Goal: Task Accomplishment & Management: Manage account settings

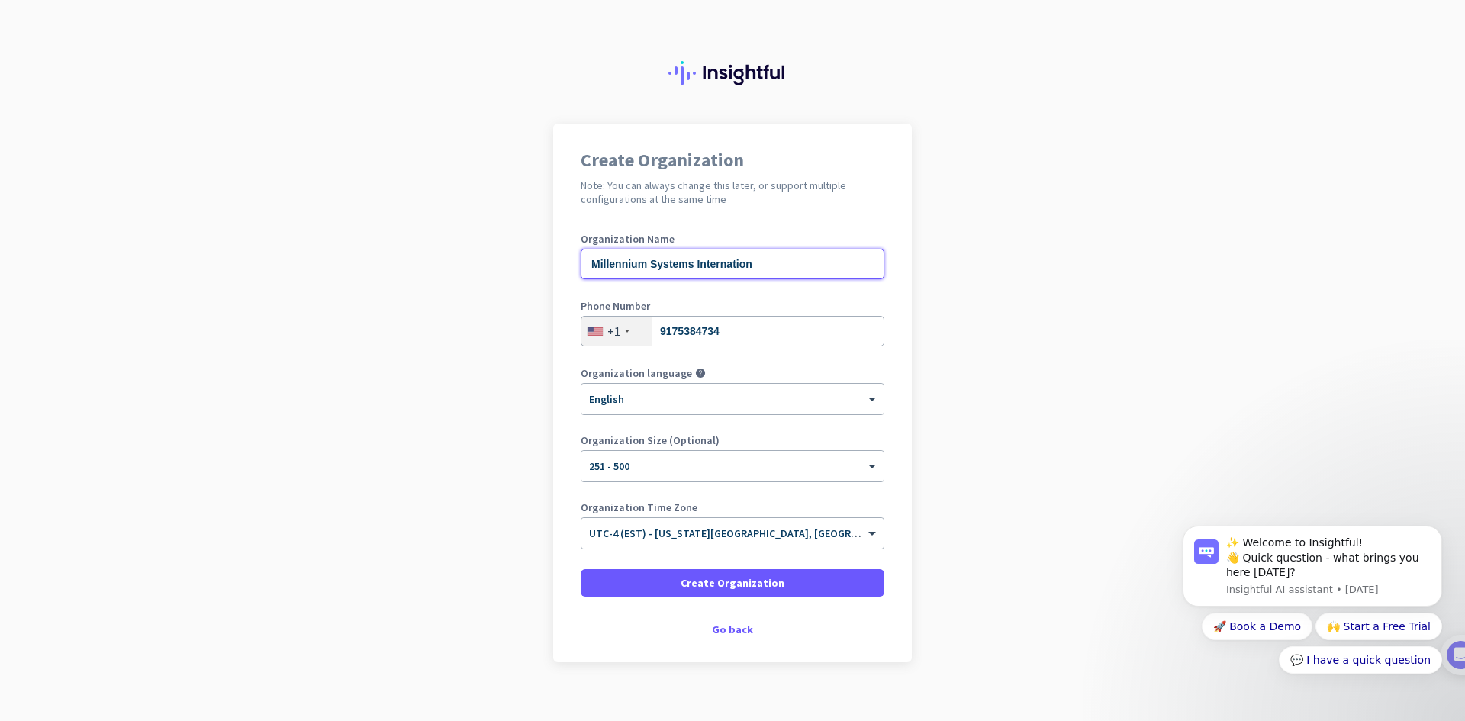
click at [751, 265] on input "Millennium Systems Internation" at bounding box center [733, 264] width 304 height 31
type input "Millennium Systems International"
click at [734, 581] on span "Create Organization" at bounding box center [732, 582] width 104 height 15
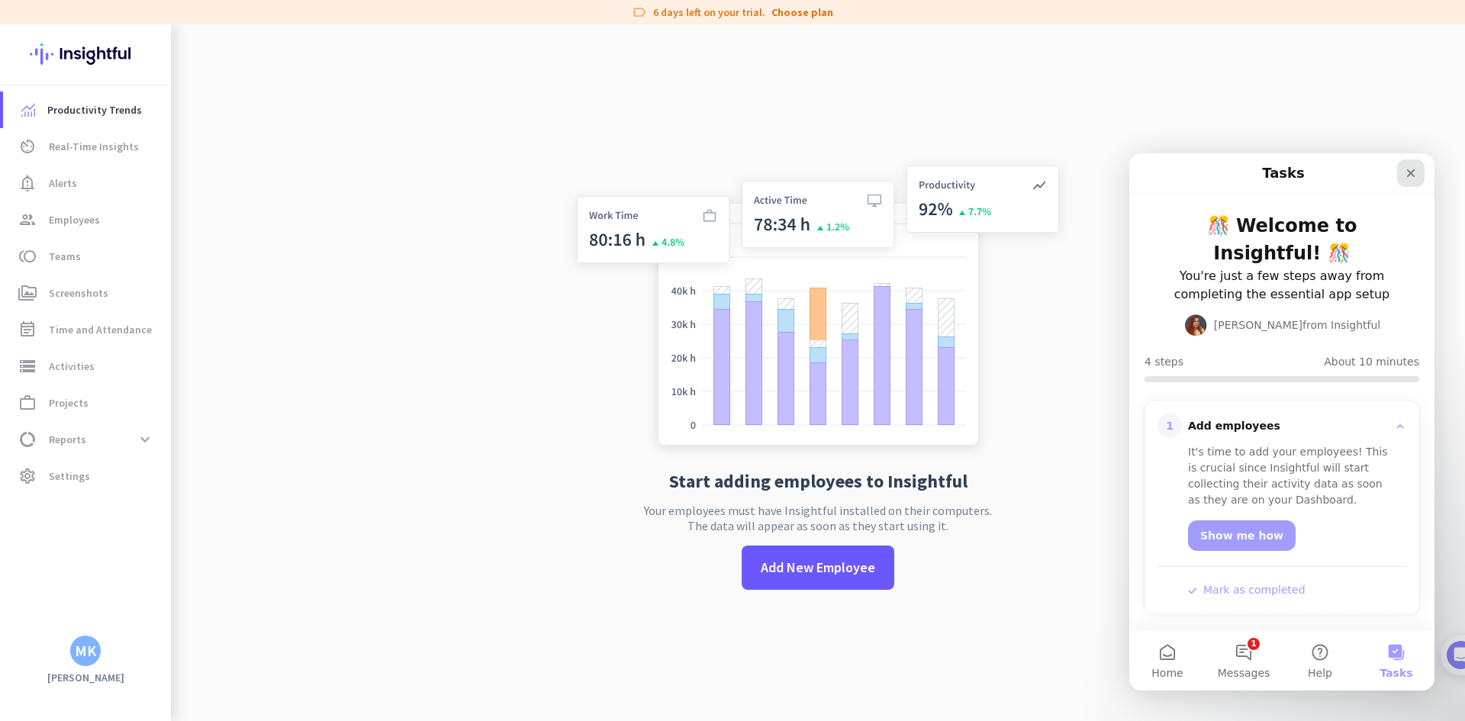
click at [1414, 174] on icon "Close" at bounding box center [1410, 173] width 12 height 12
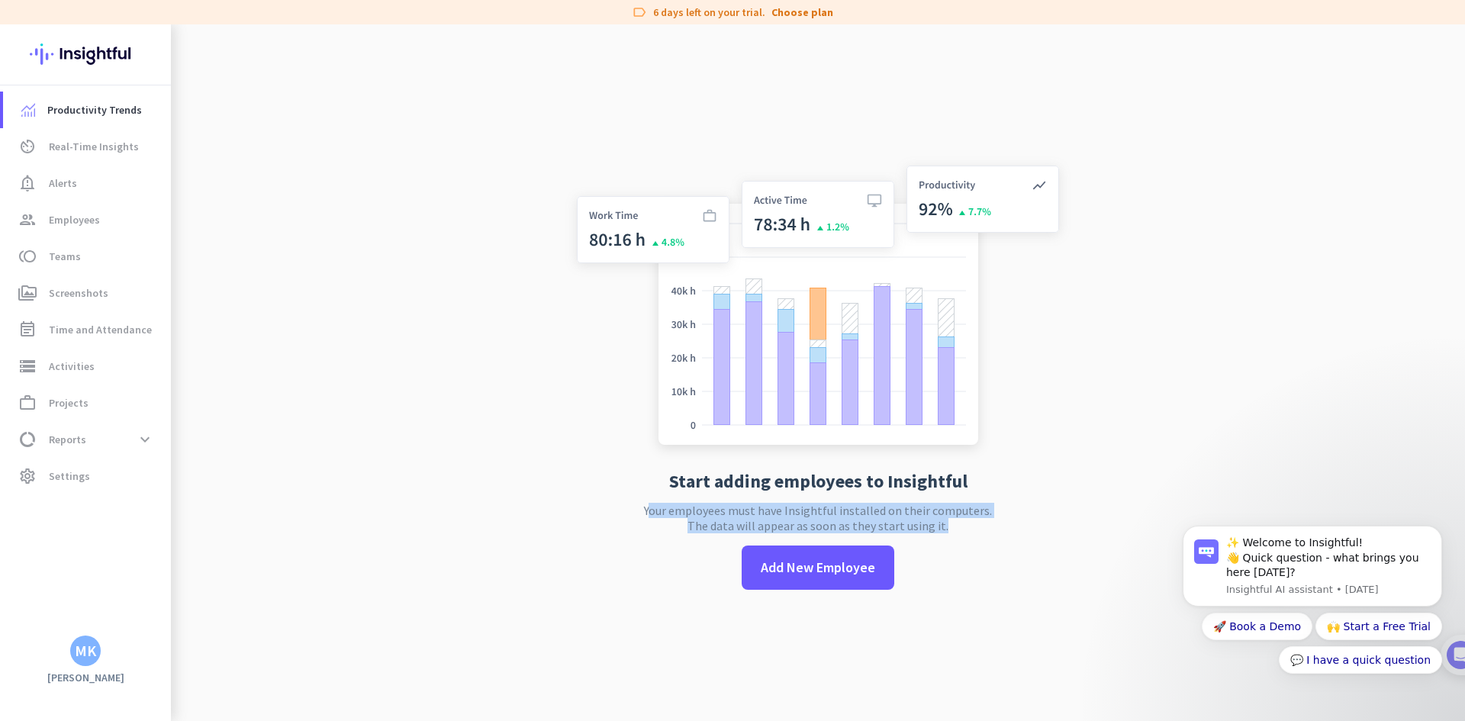
drag, startPoint x: 945, startPoint y: 527, endPoint x: 642, endPoint y: 510, distance: 303.3
click at [642, 510] on div "Start adding employees to Insightful Your employees must have Insightful instal…" at bounding box center [817, 384] width 505 height 721
click at [658, 510] on p "Your employees must have Insightful installed on their computers. The data will…" at bounding box center [818, 518] width 348 height 31
click at [657, 510] on p "Your employees must have Insightful installed on their computers. The data will…" at bounding box center [818, 518] width 348 height 31
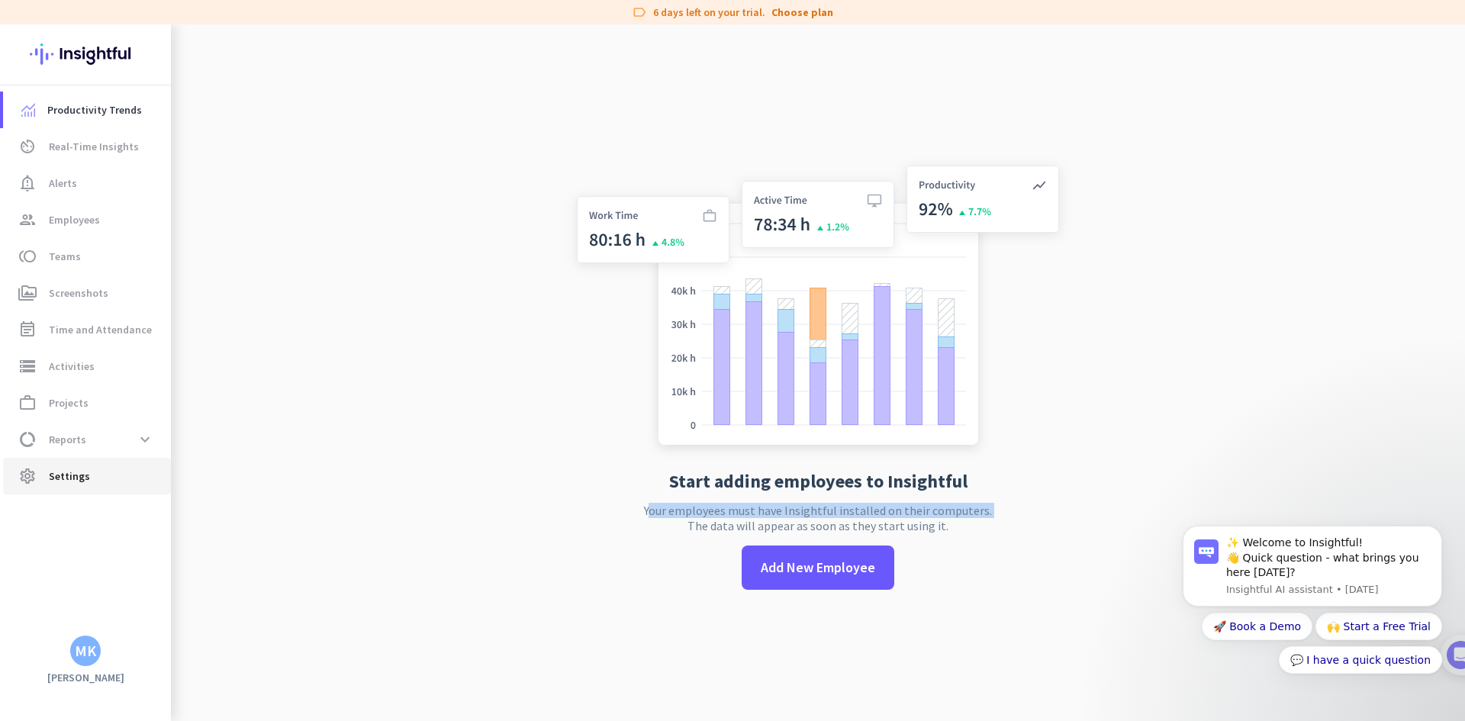
click at [82, 471] on span "Settings" at bounding box center [69, 476] width 41 height 18
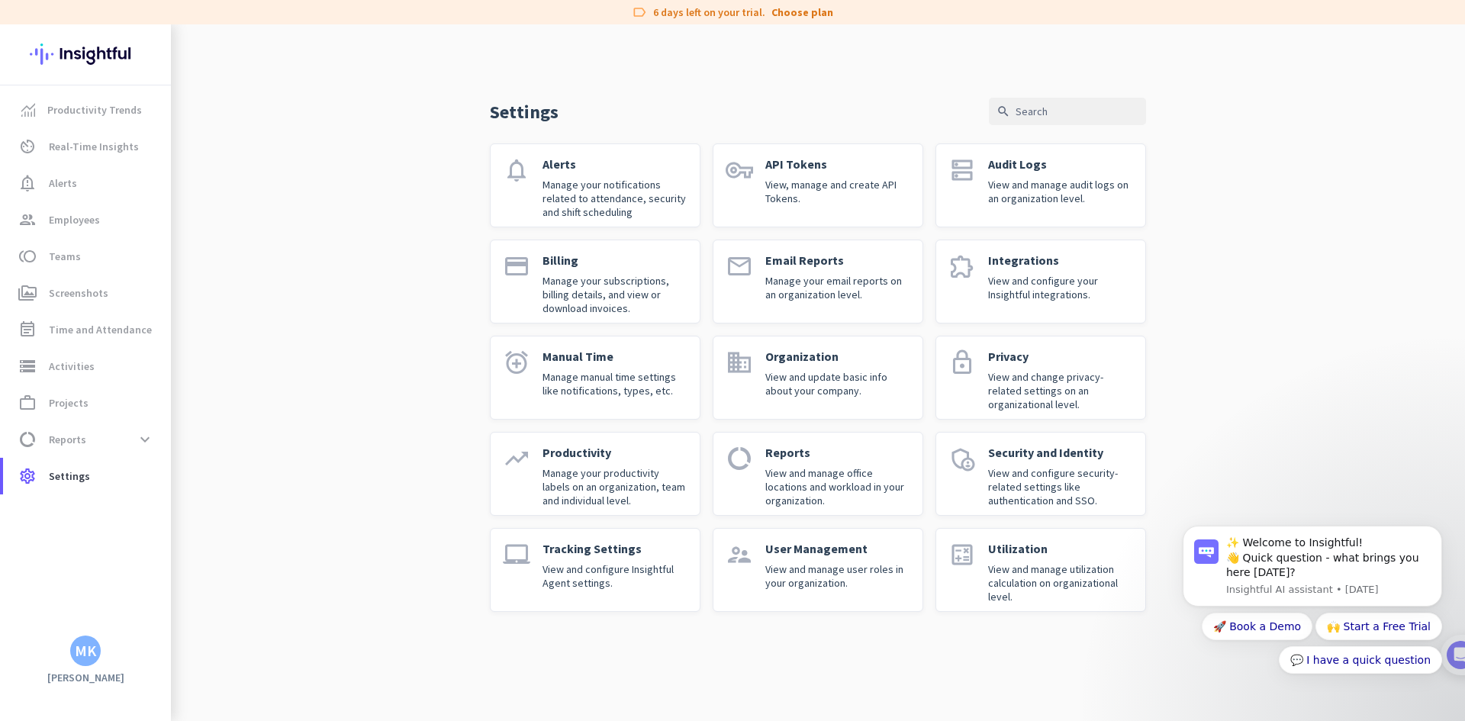
click at [776, 557] on div "User Management View and manage user roles in your organization." at bounding box center [837, 570] width 145 height 58
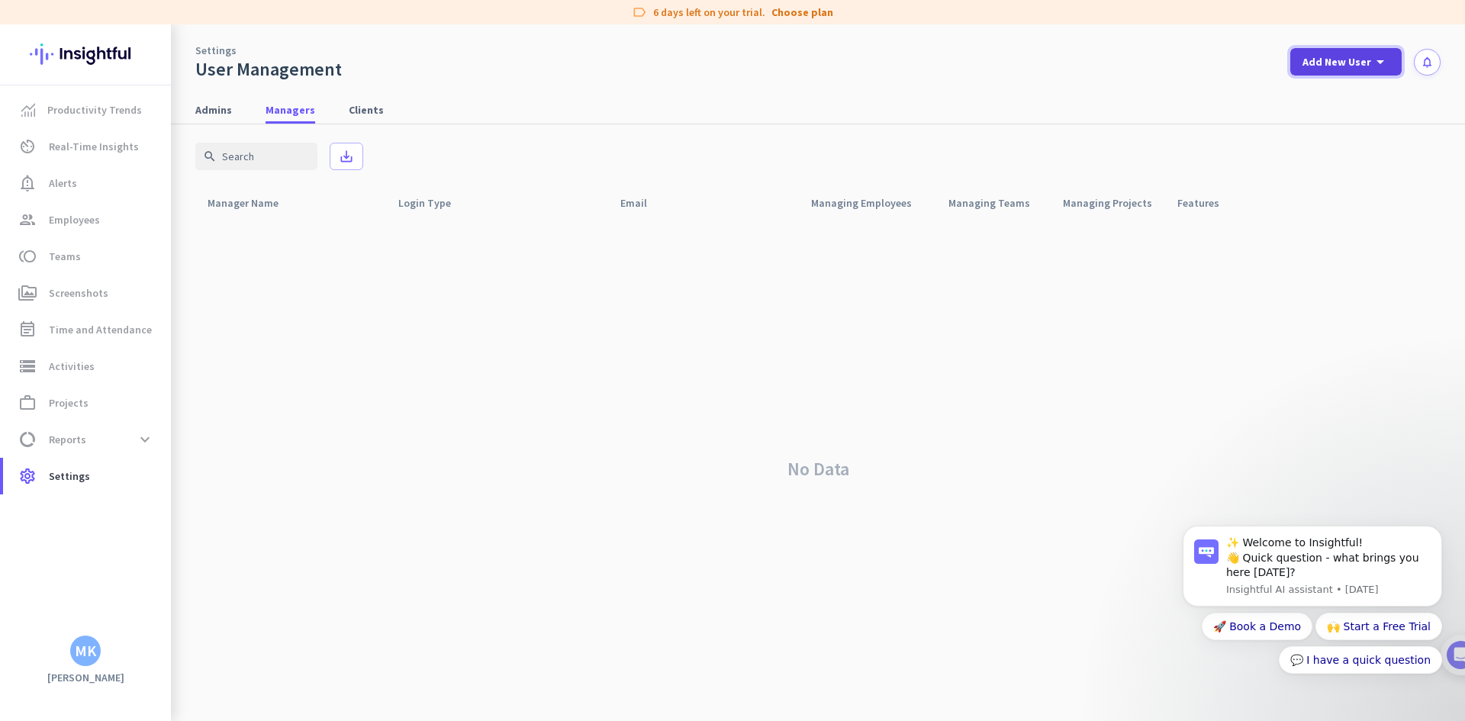
click at [1349, 60] on span "Add New User" at bounding box center [1336, 61] width 69 height 15
click at [1365, 94] on div "add Admin" at bounding box center [1340, 95] width 80 height 27
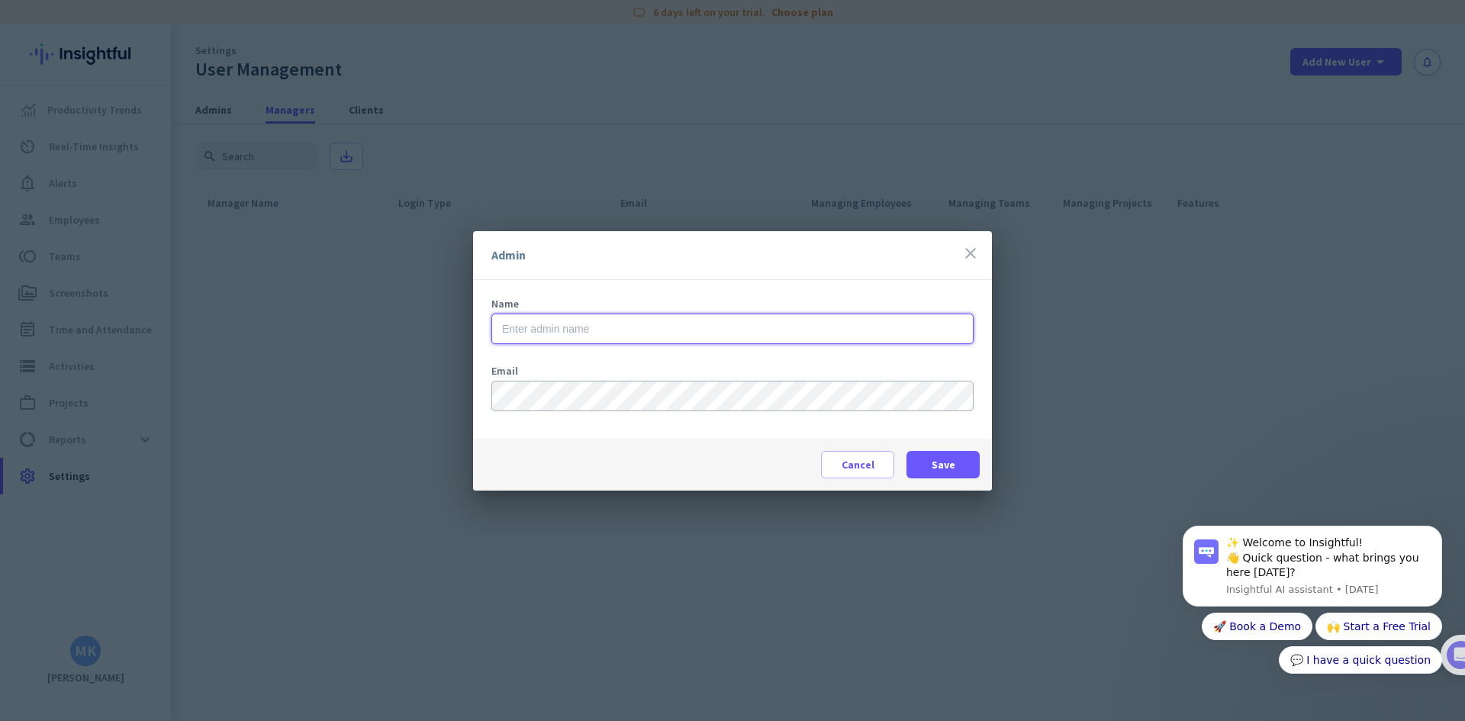
click at [596, 330] on input "text" at bounding box center [732, 329] width 482 height 31
type input "Christopher Shannon"
click at [561, 441] on div "Cancel Save" at bounding box center [732, 465] width 519 height 52
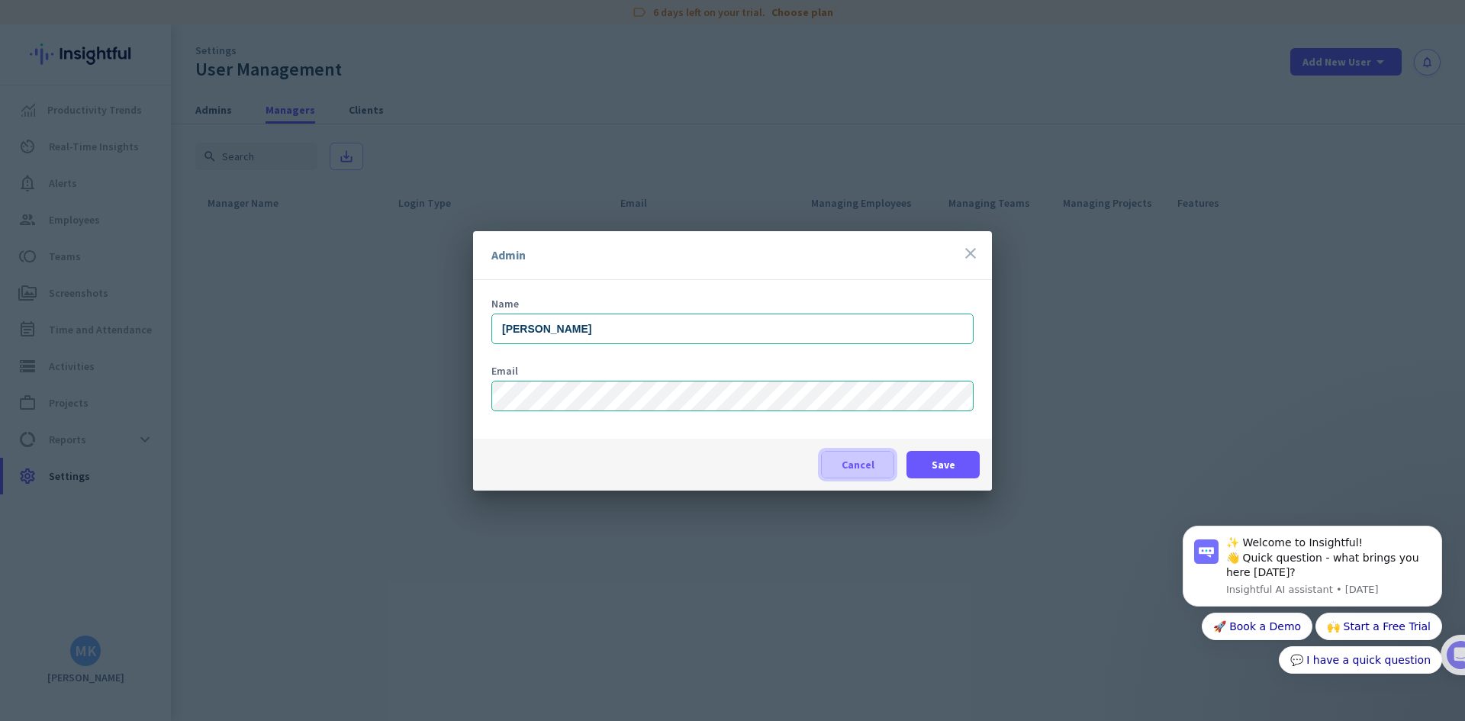
click at [831, 467] on span at bounding box center [858, 464] width 72 height 37
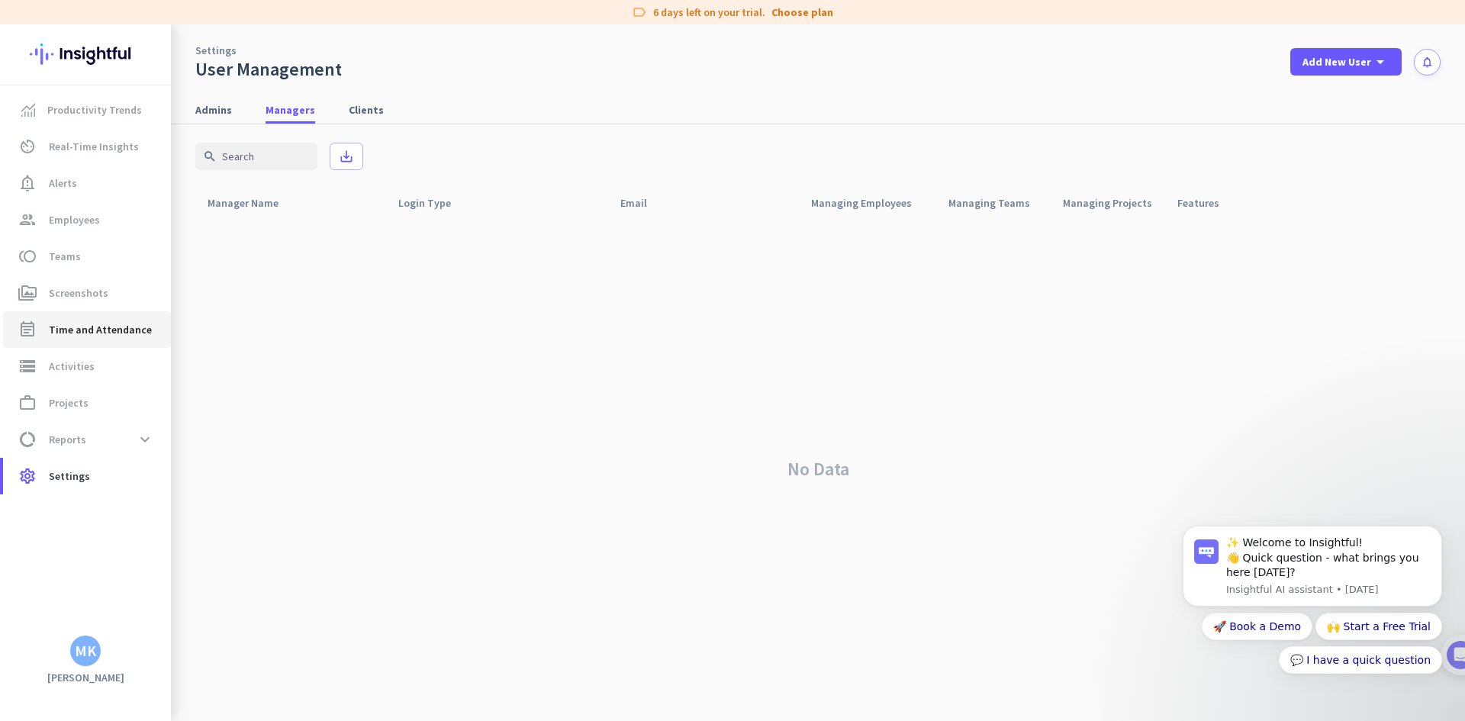
click at [111, 334] on span "Time and Attendance" at bounding box center [100, 329] width 103 height 18
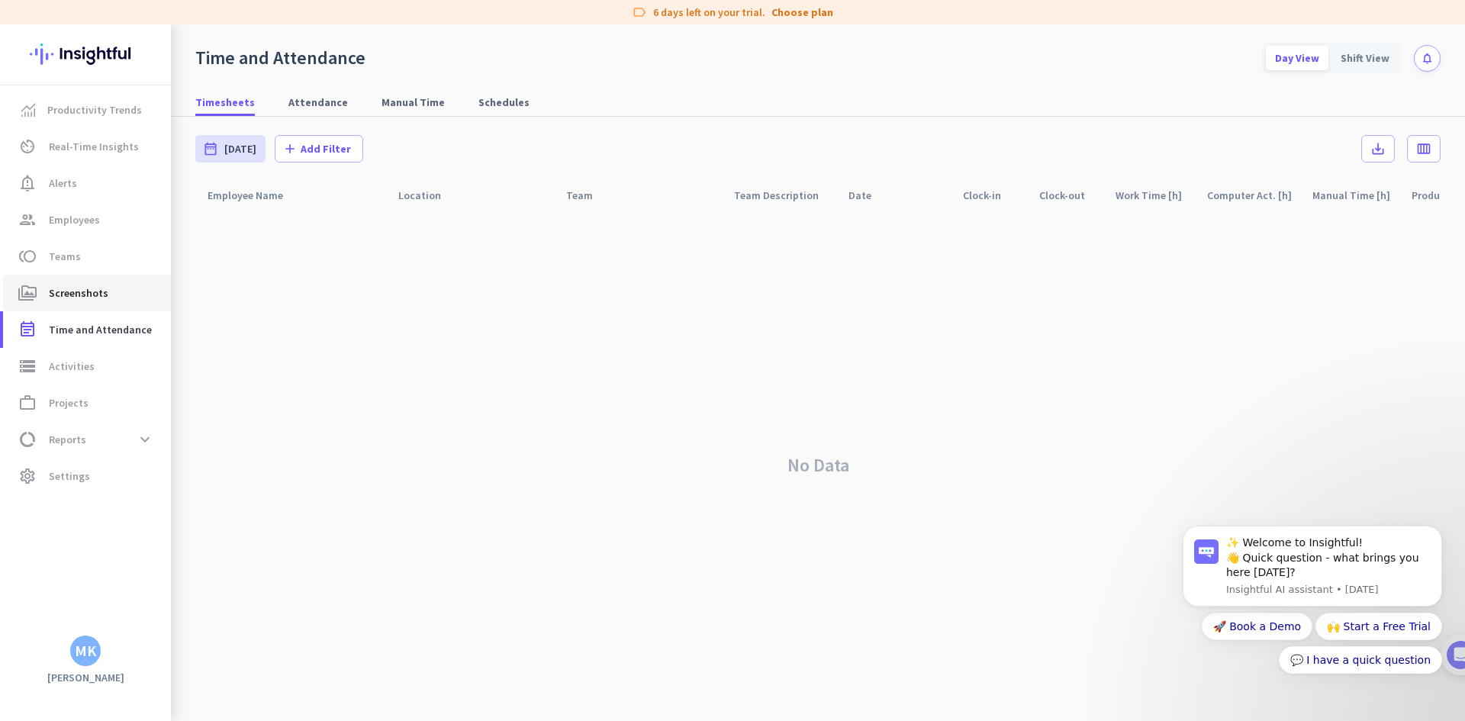
click at [94, 302] on link "perm_media Screenshots" at bounding box center [87, 293] width 168 height 37
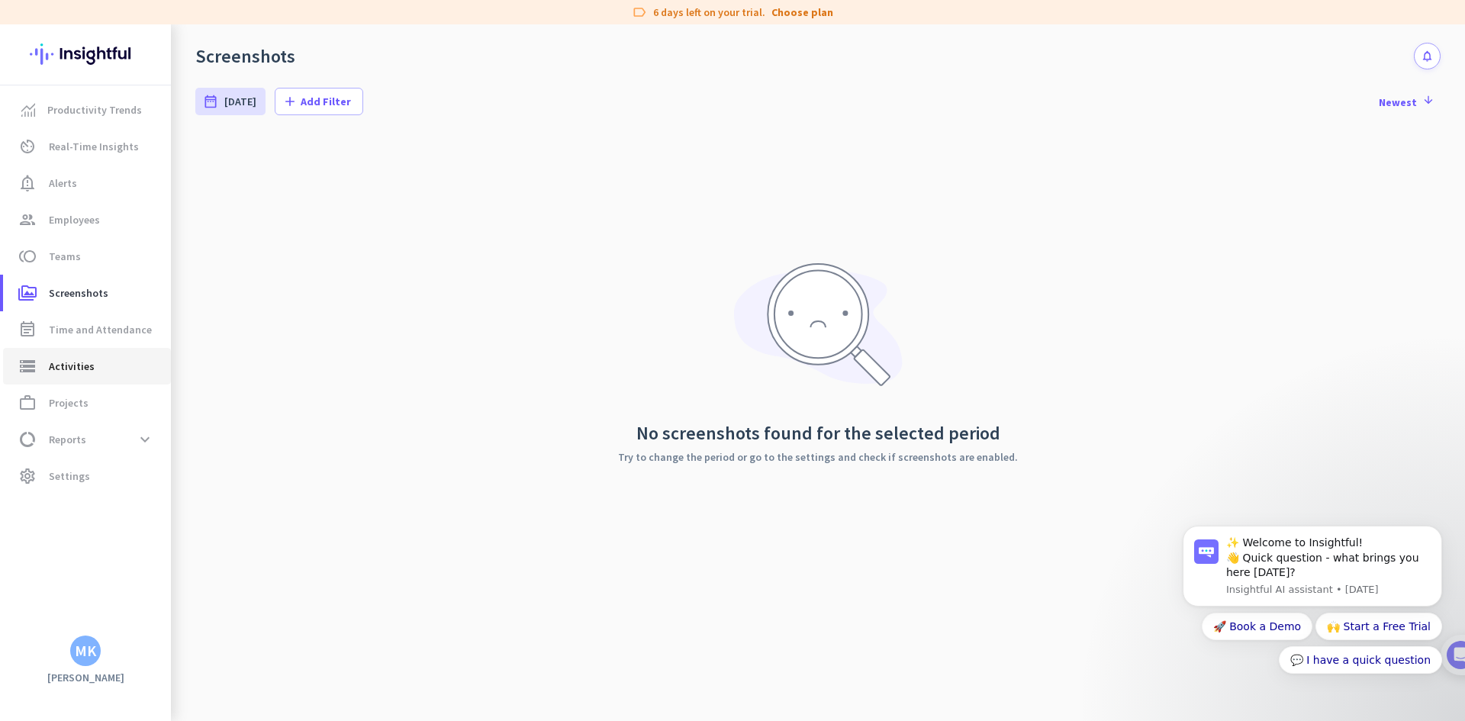
click at [88, 368] on span "Activities" at bounding box center [72, 366] width 46 height 18
type input "Mon, Oct 13"
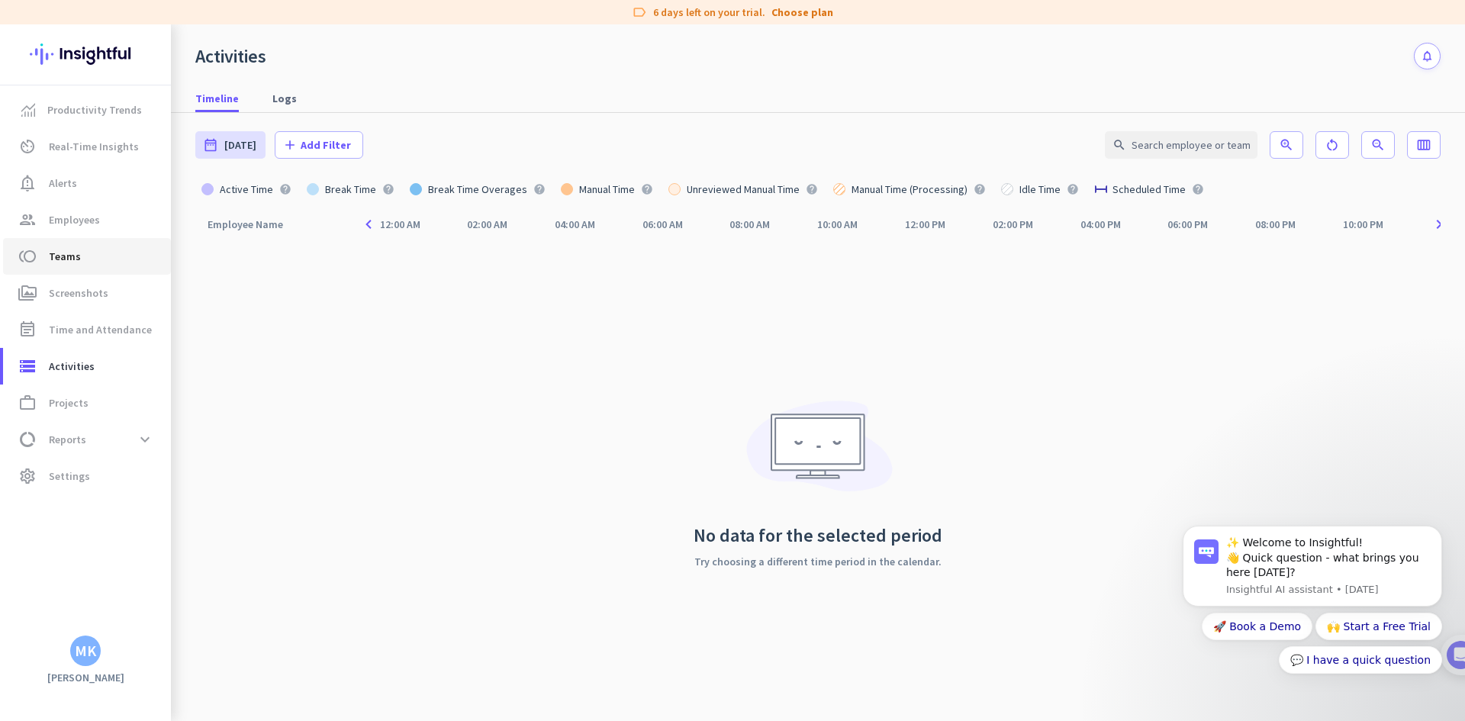
click at [76, 258] on span "Teams" at bounding box center [65, 256] width 32 height 18
type input "Mon, Oct 13 - Mon, Oct 13"
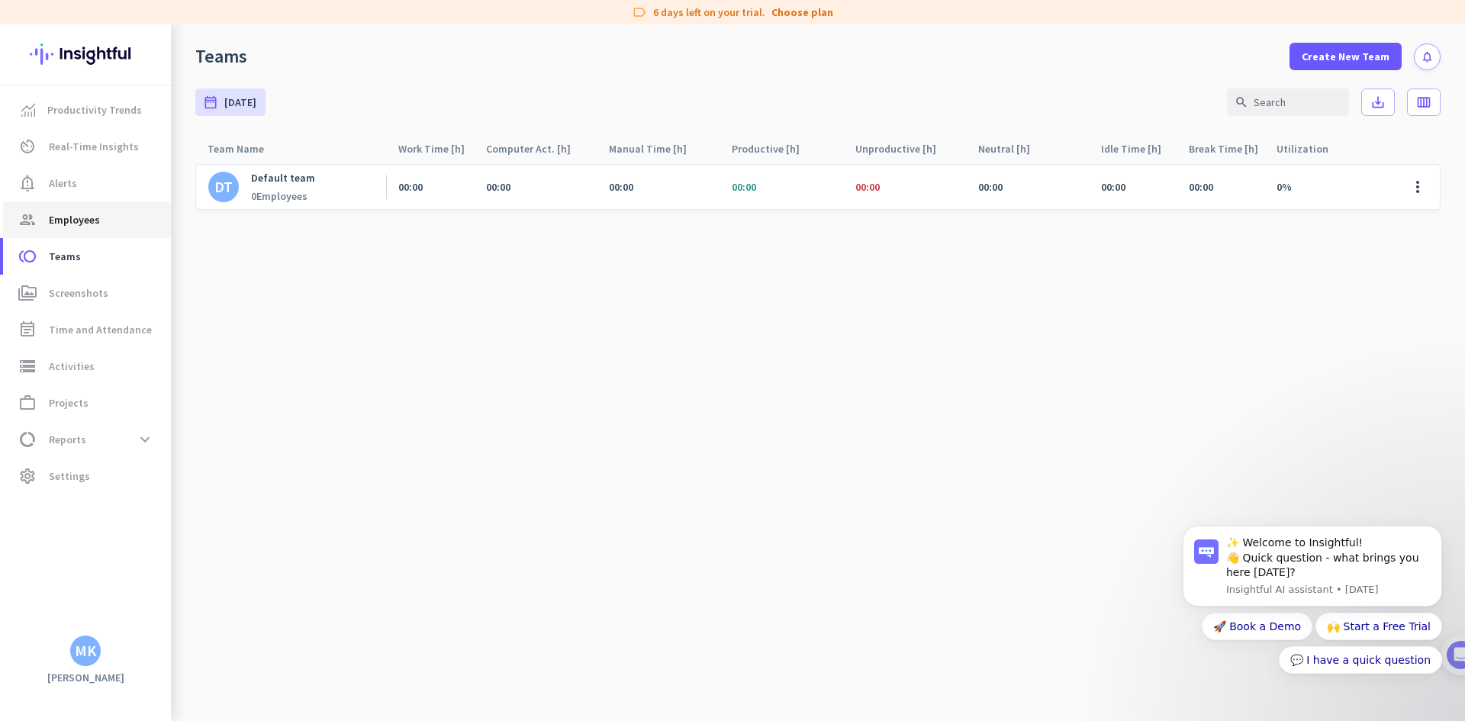
click at [69, 213] on span "Employees" at bounding box center [74, 220] width 51 height 18
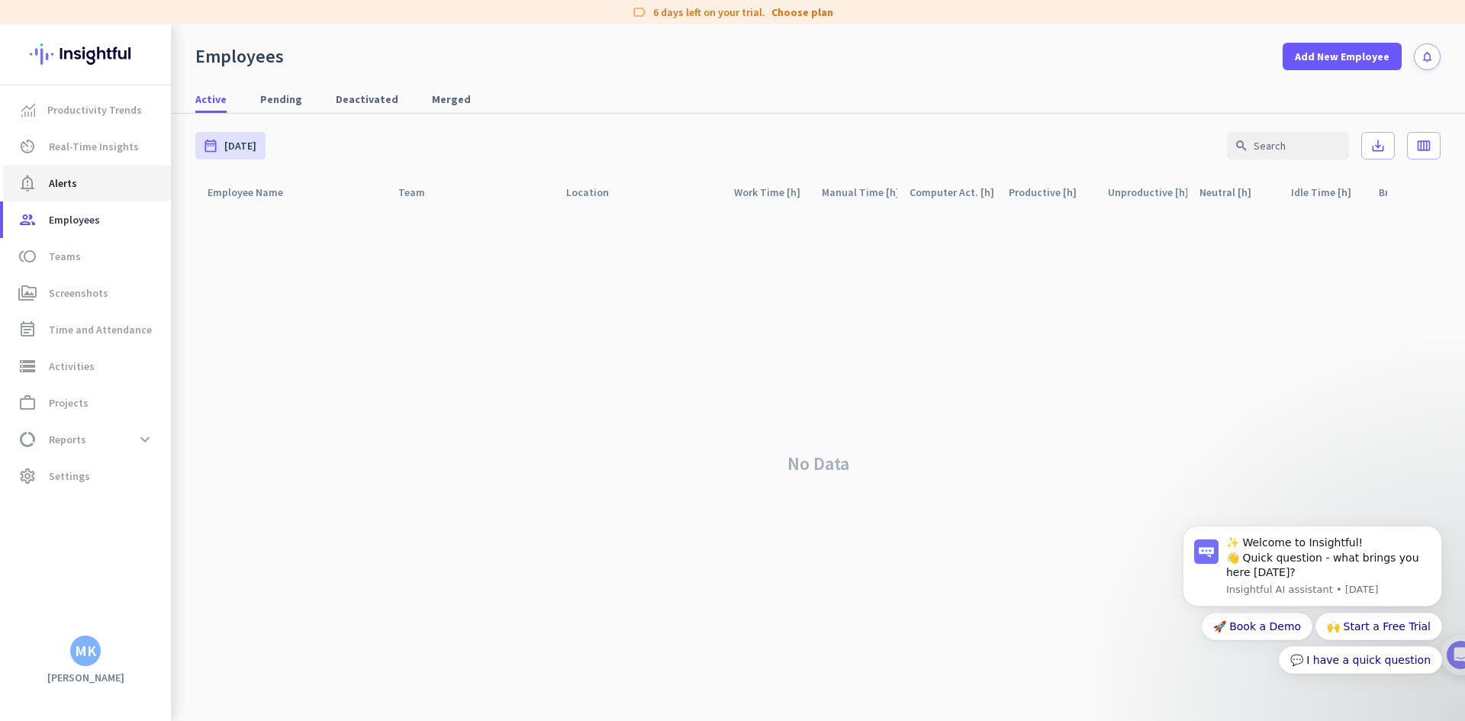
click at [85, 195] on link "notification_important Alerts" at bounding box center [87, 183] width 168 height 37
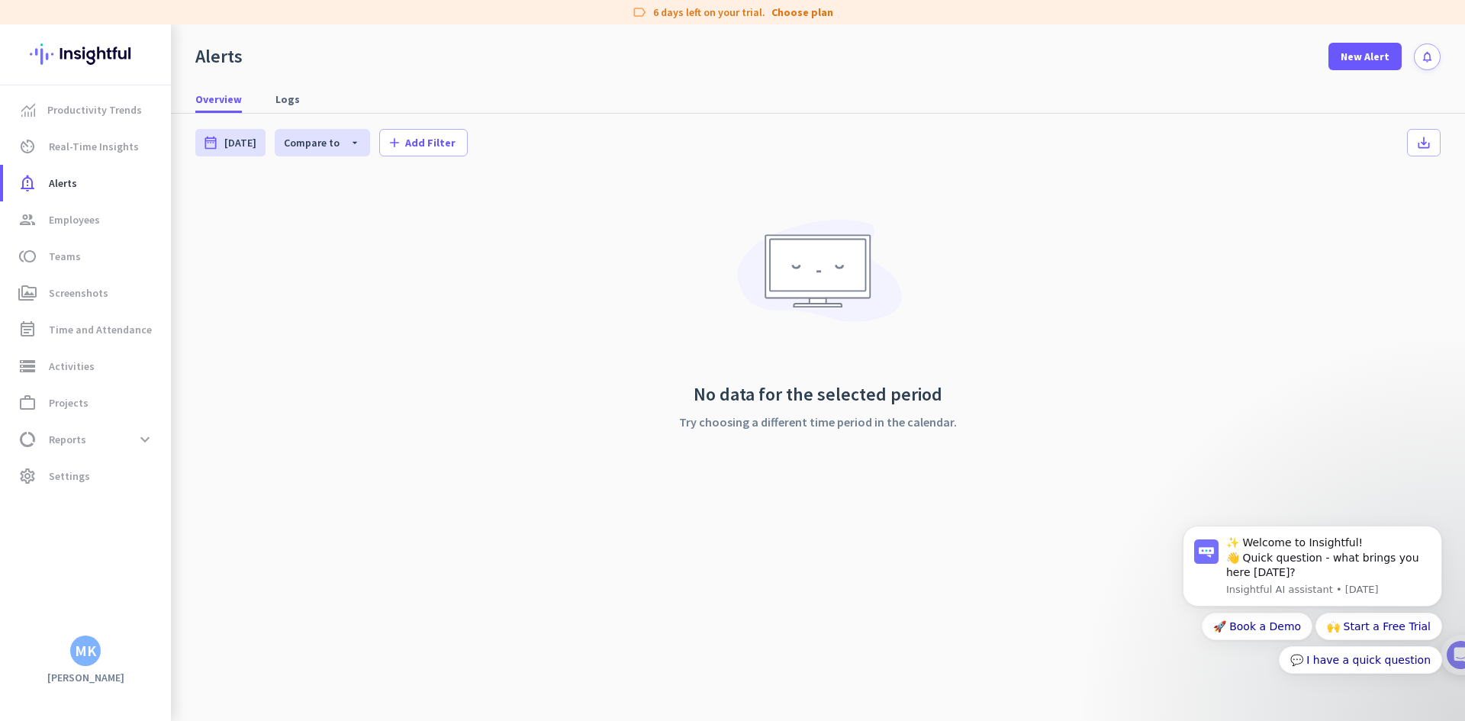
click at [1273, 98] on div "Overview Logs" at bounding box center [818, 99] width 1294 height 28
